Goal: Task Accomplishment & Management: Manage account settings

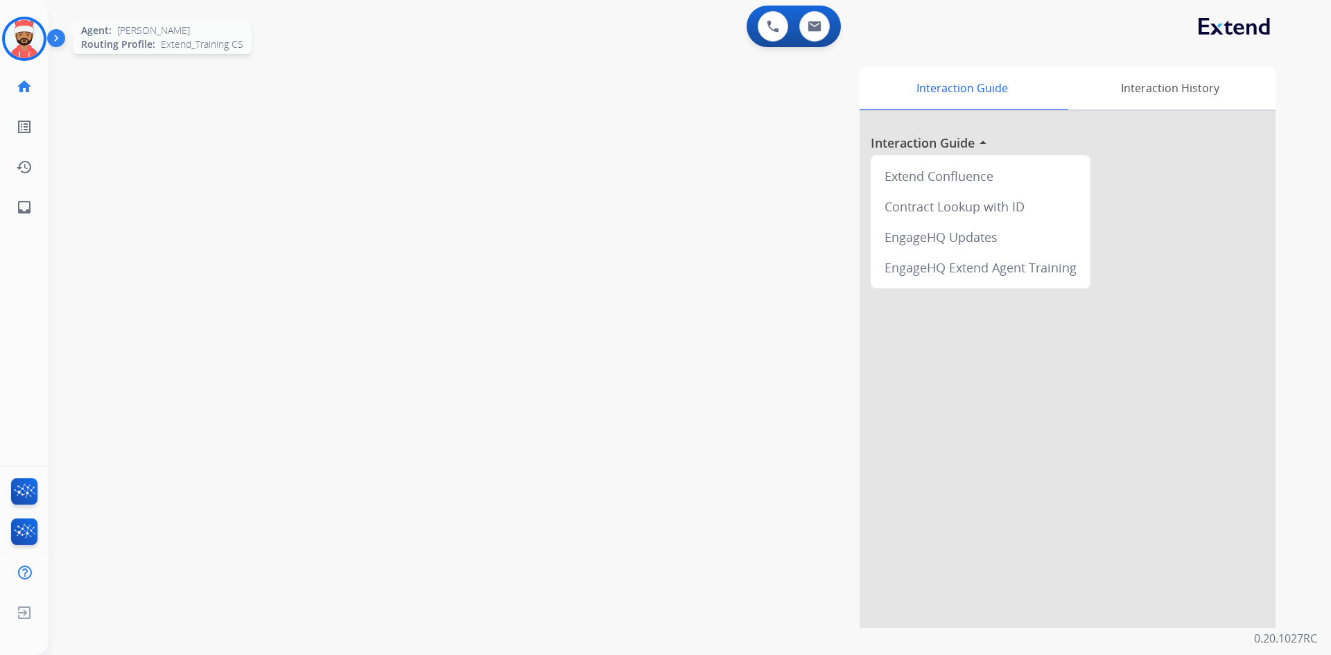
click at [27, 39] on img at bounding box center [24, 38] width 39 height 39
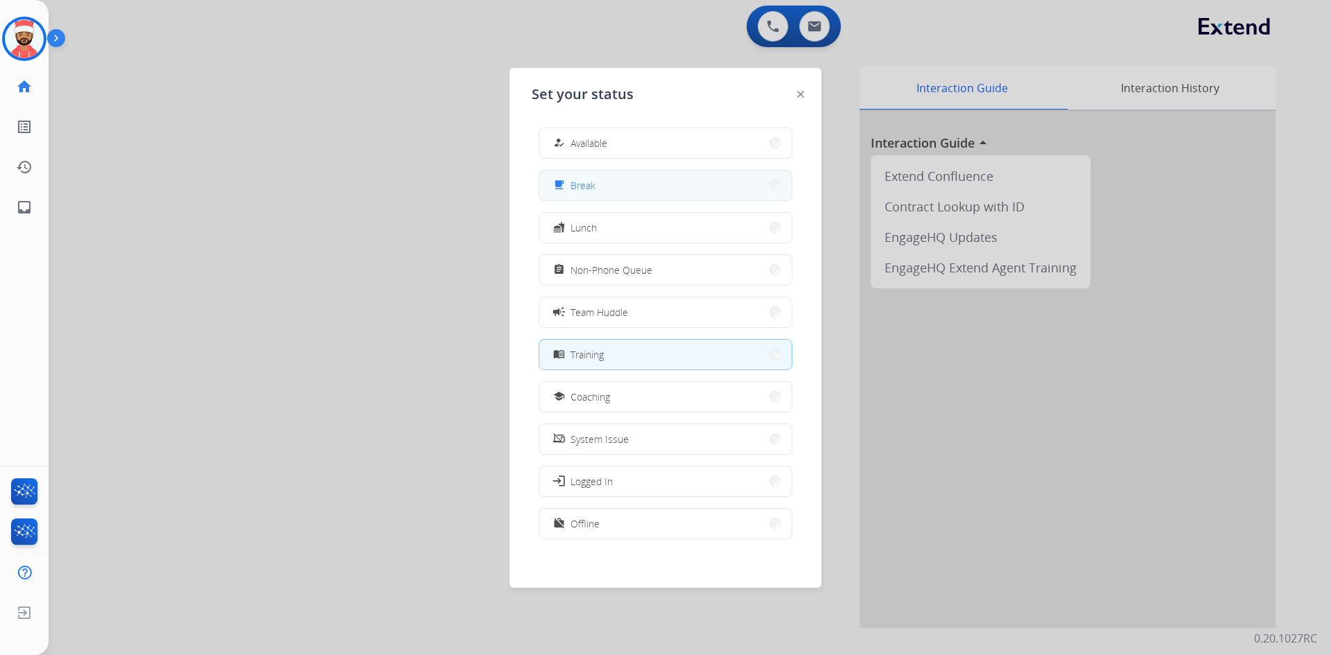
click at [622, 191] on button "free_breakfast Break" at bounding box center [665, 185] width 252 height 30
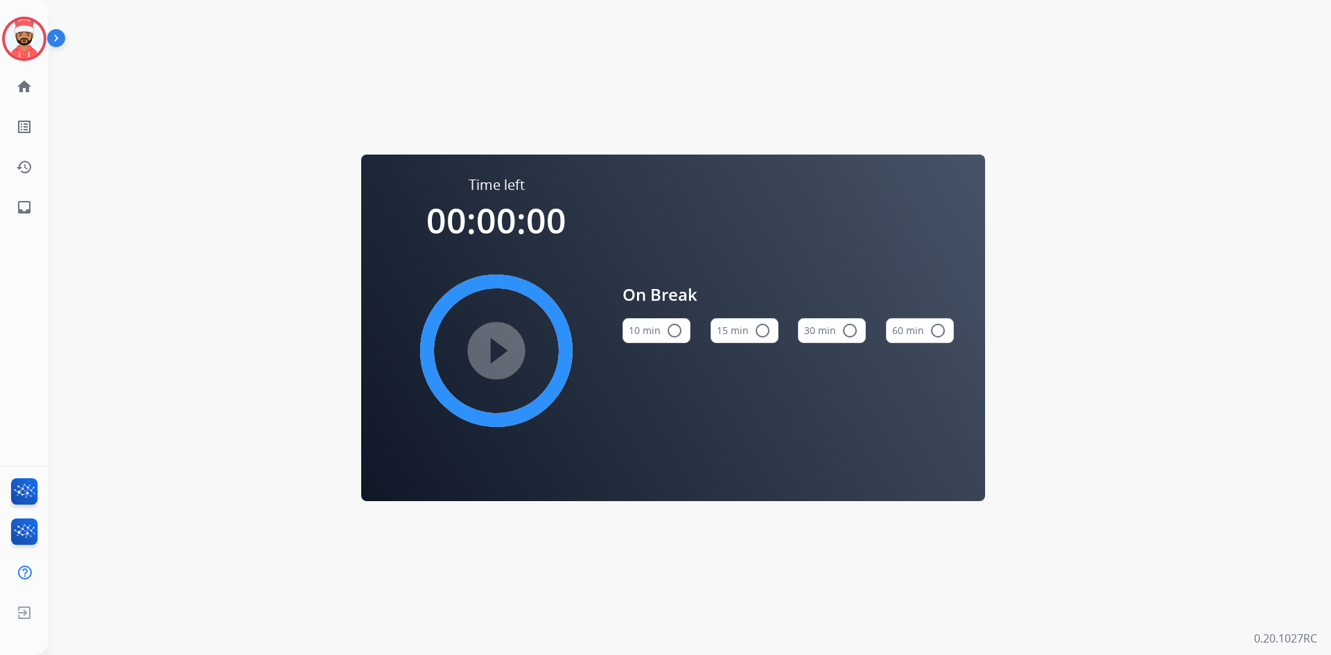
click at [351, 125] on div "Time left 00:00:00 play_circle_filled On Break 10 min radio_button_unchecked 15…" at bounding box center [673, 327] width 1249 height 655
click at [9, 87] on link "home Home" at bounding box center [24, 86] width 39 height 39
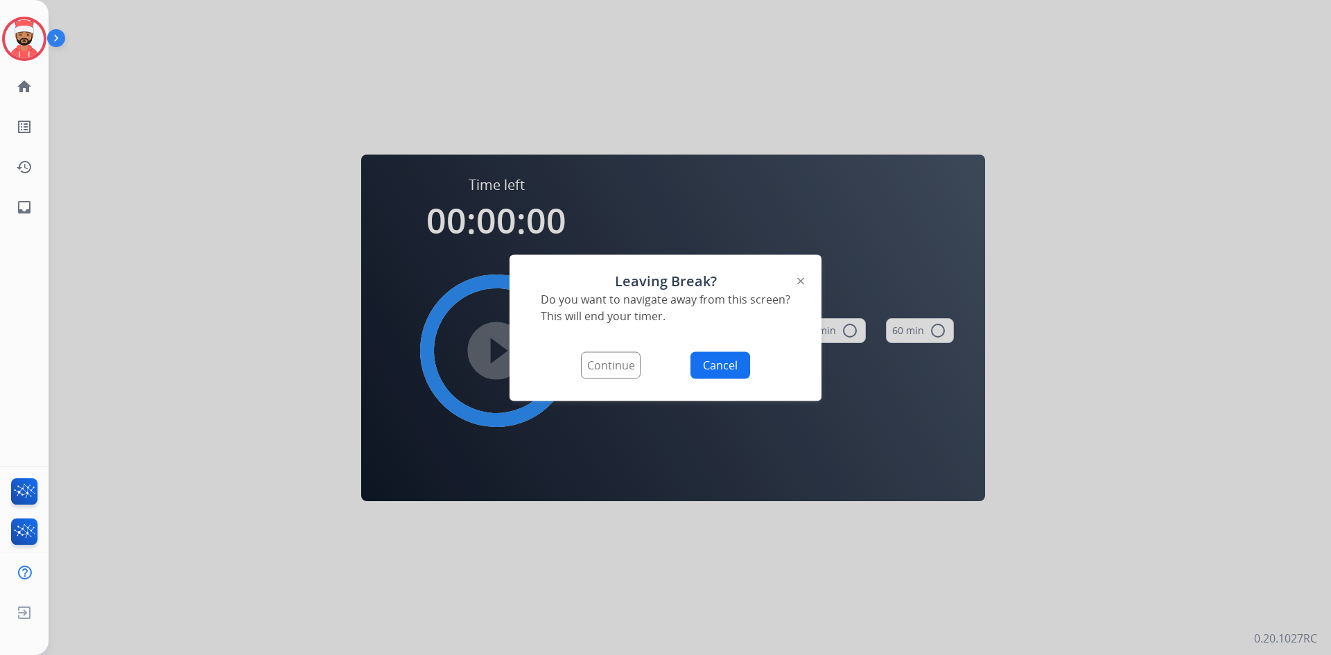
click at [626, 370] on button "Continue" at bounding box center [611, 364] width 60 height 27
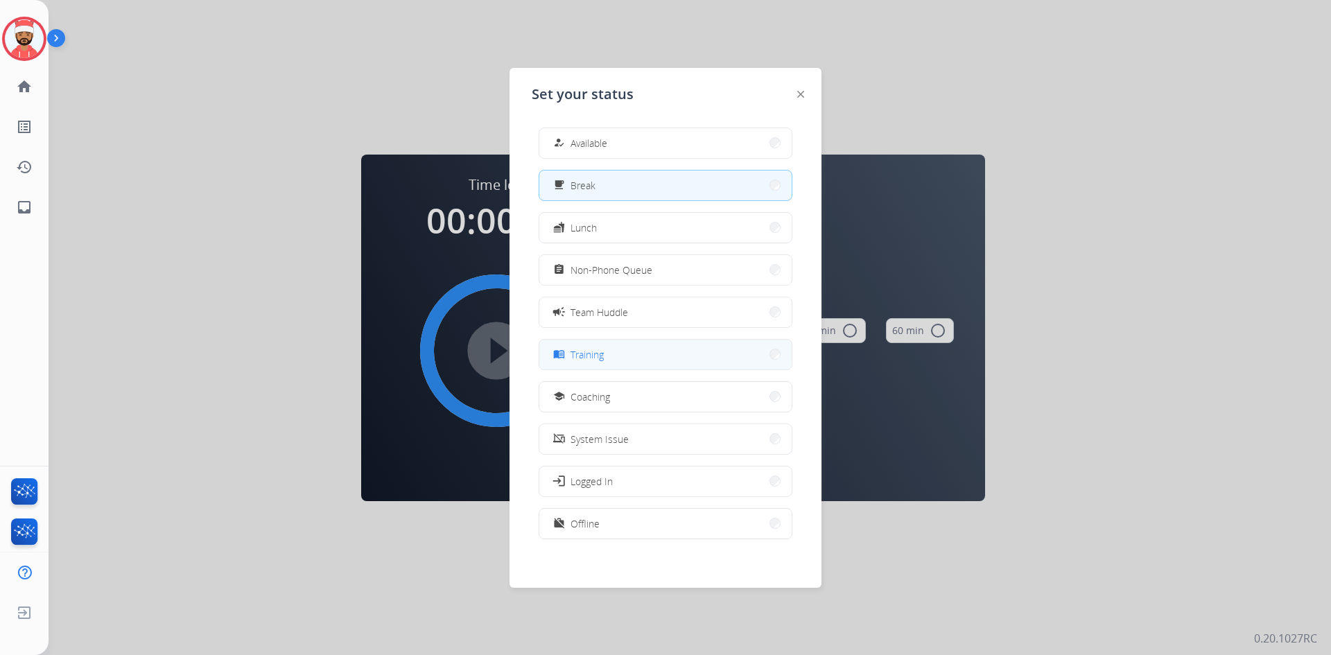
click at [599, 349] on span "Training" at bounding box center [586, 354] width 33 height 15
